Goal: Information Seeking & Learning: Learn about a topic

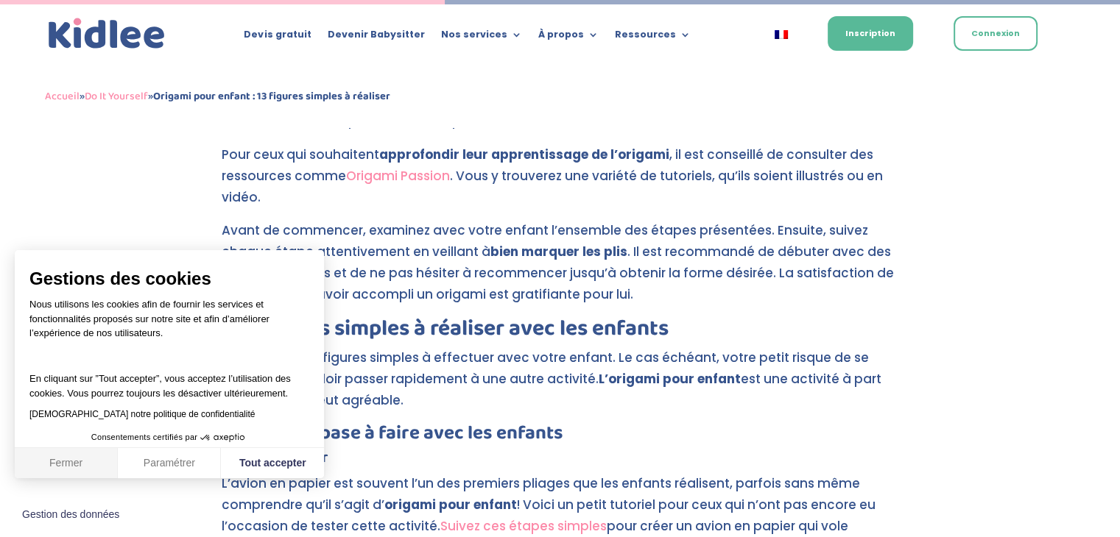
click at [52, 473] on button "Fermer" at bounding box center [66, 463] width 103 height 31
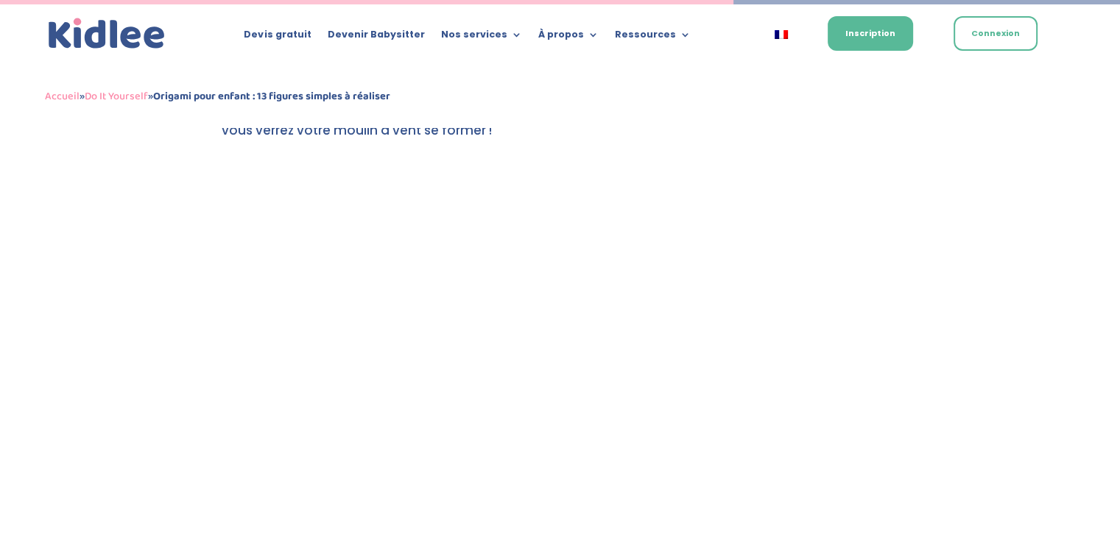
scroll to position [3614, 0]
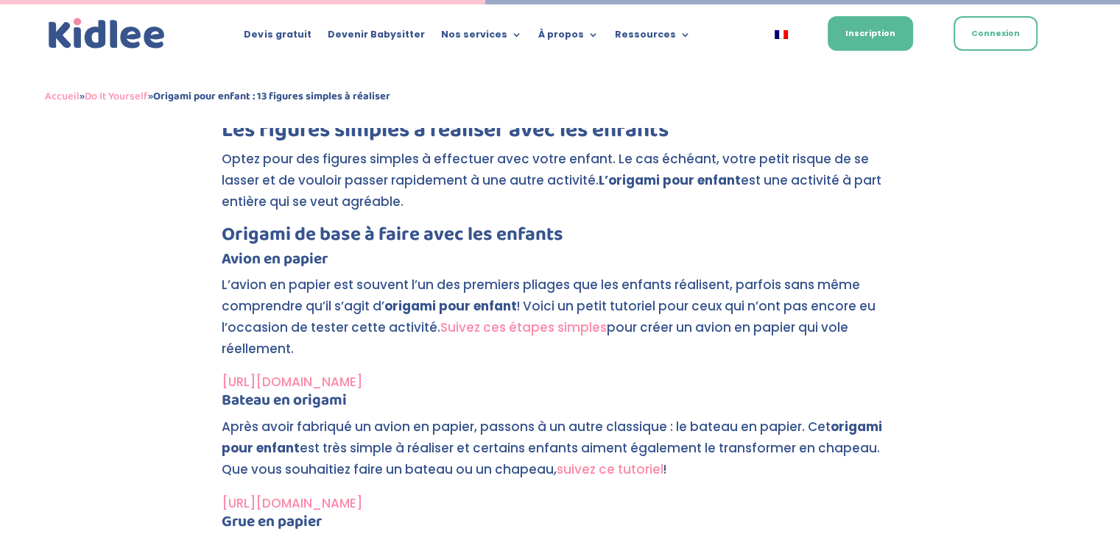
scroll to position [2402, 0]
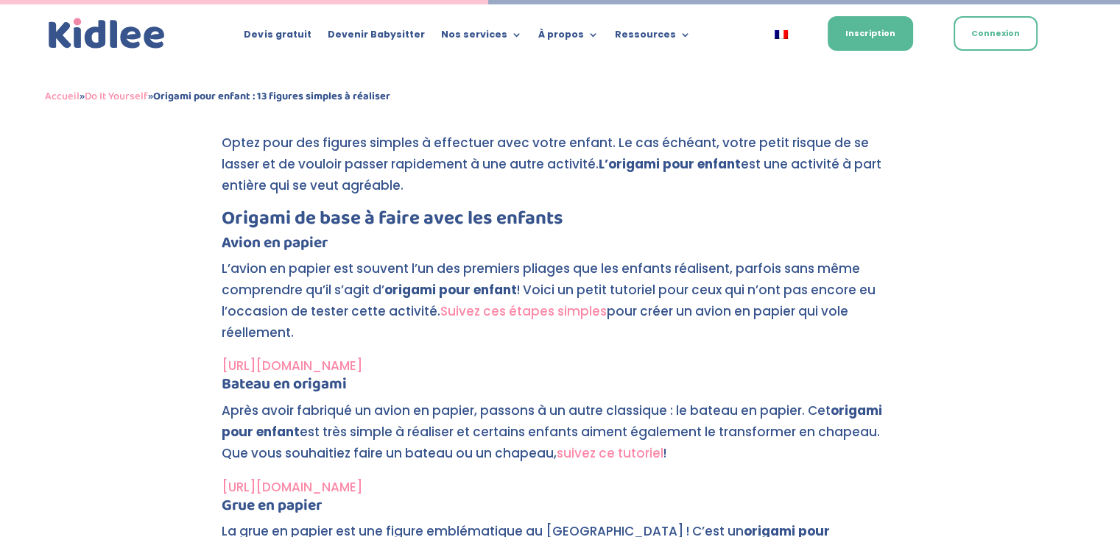
click at [631, 454] on link "suivez ce tutoriel" at bounding box center [610, 453] width 107 height 18
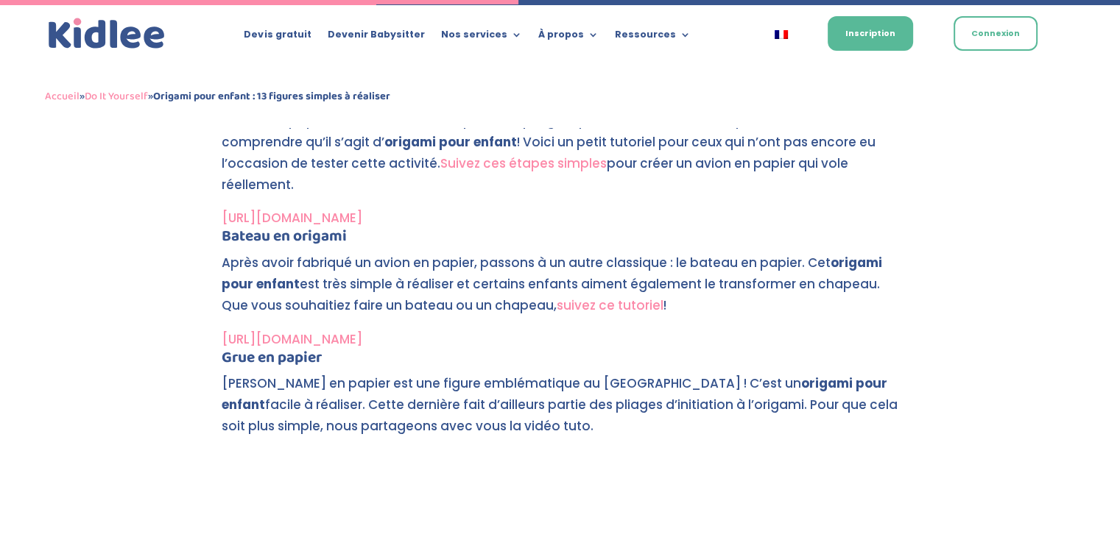
scroll to position [2402, 0]
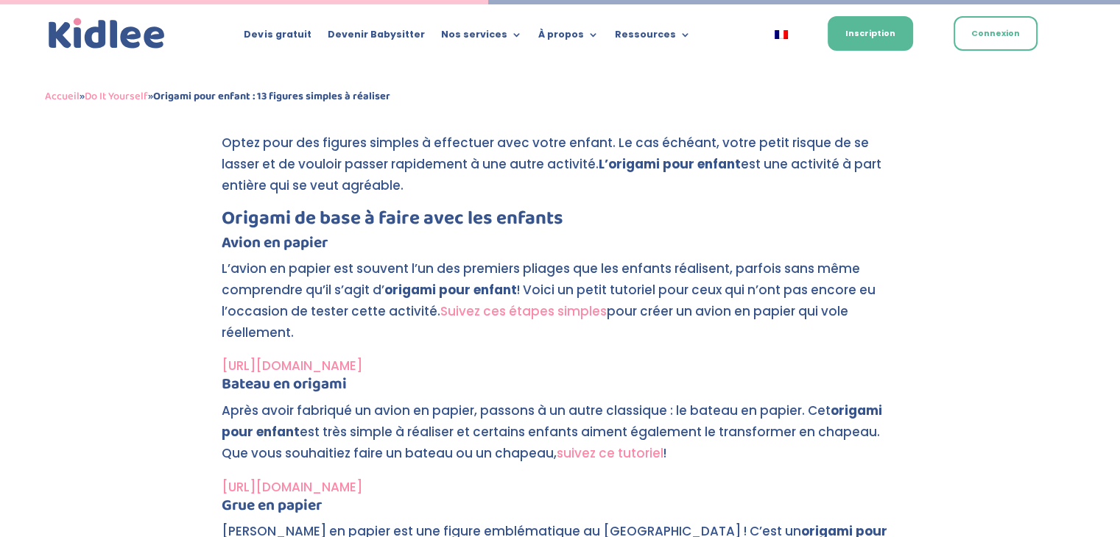
click at [331, 369] on link "[URL][DOMAIN_NAME]" at bounding box center [292, 366] width 141 height 18
